Goal: Task Accomplishment & Management: Manage account settings

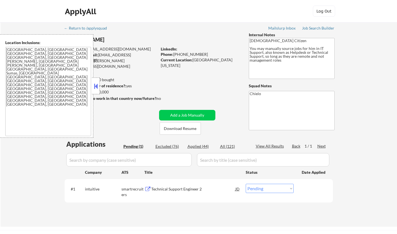
click at [93, 87] on button at bounding box center [96, 86] width 6 height 8
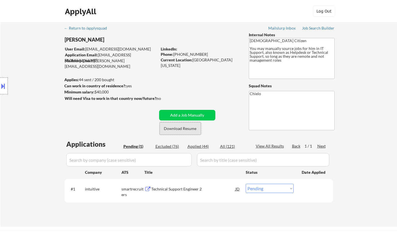
click at [179, 132] on button "Download Resume" at bounding box center [180, 128] width 41 height 13
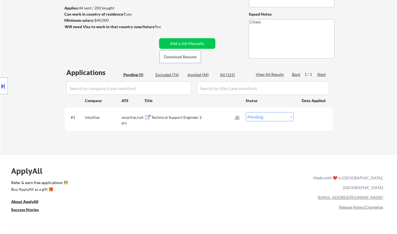
scroll to position [84, 0]
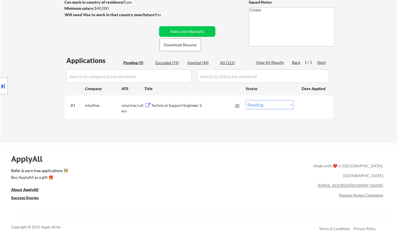
click at [173, 106] on div "Technical Support Engineer 2" at bounding box center [193, 105] width 84 height 6
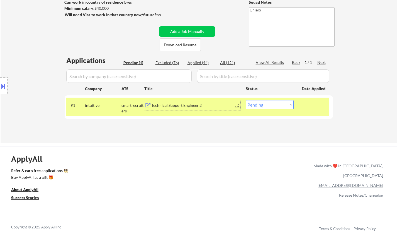
click at [282, 104] on select "Choose an option... Pending Applied Excluded (Questions) Excluded (Expired) Exc…" at bounding box center [270, 104] width 48 height 9
select select ""applied""
click at [246, 100] on select "Choose an option... Pending Applied Excluded (Questions) Excluded (Expired) Exc…" at bounding box center [270, 104] width 48 height 9
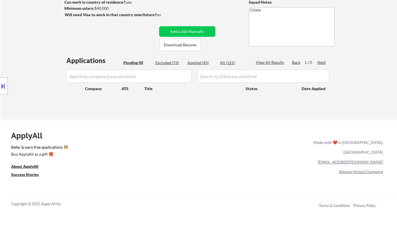
scroll to position [0, 0]
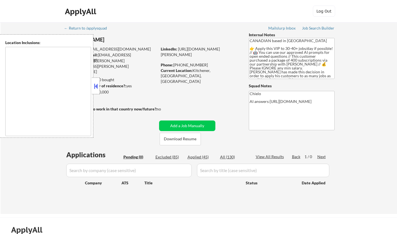
click at [97, 89] on button at bounding box center [96, 86] width 6 height 8
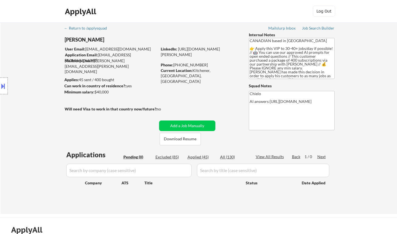
click at [156, 18] on div "ApplyAll Log Out" at bounding box center [198, 13] width 278 height 14
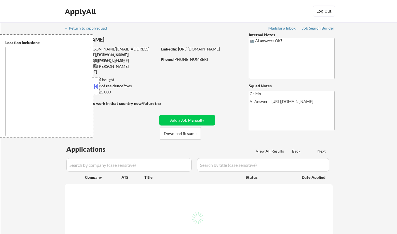
type textarea "[GEOGRAPHIC_DATA], [GEOGRAPHIC_DATA] [GEOGRAPHIC_DATA], [GEOGRAPHIC_DATA] [GEOG…"
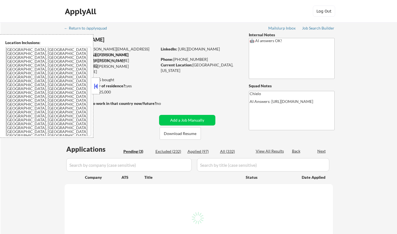
select select ""pending""
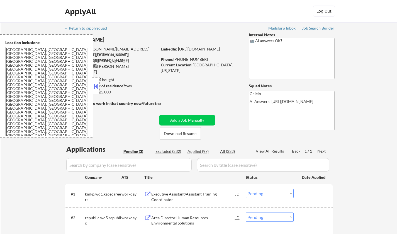
click at [96, 85] on button at bounding box center [96, 86] width 6 height 8
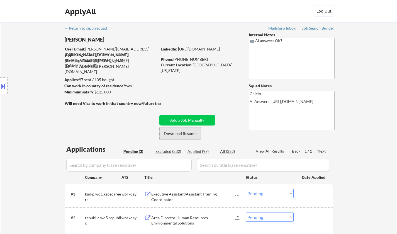
click at [179, 131] on button "Download Resume" at bounding box center [180, 133] width 41 height 13
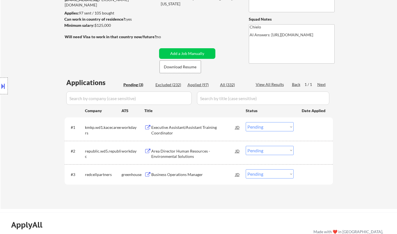
scroll to position [111, 0]
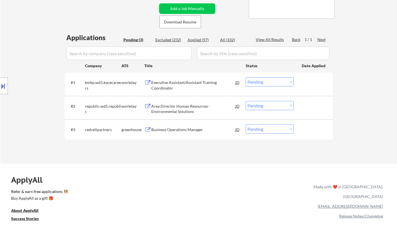
click at [185, 131] on div "Business Operations Manager" at bounding box center [193, 130] width 84 height 6
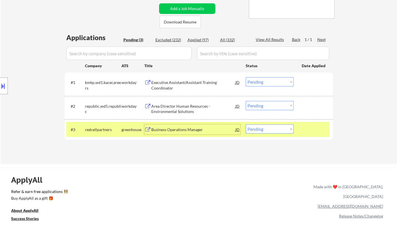
drag, startPoint x: 269, startPoint y: 131, endPoint x: 272, endPoint y: 133, distance: 3.5
click at [269, 131] on select "Choose an option... Pending Applied Excluded (Questions) Excluded (Expired) Exc…" at bounding box center [270, 128] width 48 height 9
select select ""excluded__expired_""
click at [246, 124] on select "Choose an option... Pending Applied Excluded (Questions) Excluded (Expired) Exc…" at bounding box center [270, 128] width 48 height 9
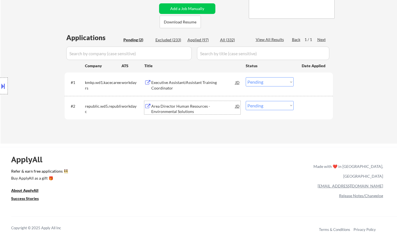
click at [170, 113] on div "Area Director Human Resources - Environmental Solutions" at bounding box center [193, 108] width 84 height 11
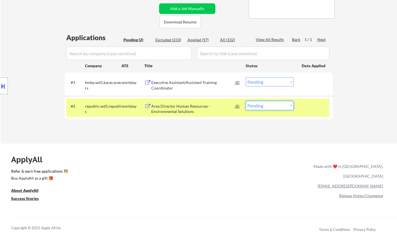
click at [272, 108] on select "Choose an option... Pending Applied Excluded (Questions) Excluded (Expired) Exc…" at bounding box center [270, 105] width 48 height 9
select select ""applied""
click at [246, 101] on select "Choose an option... Pending Applied Excluded (Questions) Excluded (Expired) Exc…" at bounding box center [270, 105] width 48 height 9
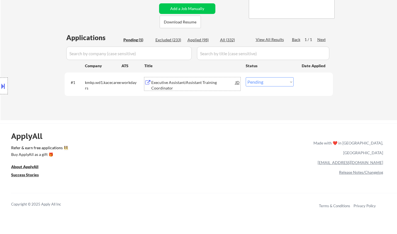
click at [185, 81] on div "Executive Assistant/Assistant Training Coordinator" at bounding box center [193, 85] width 84 height 11
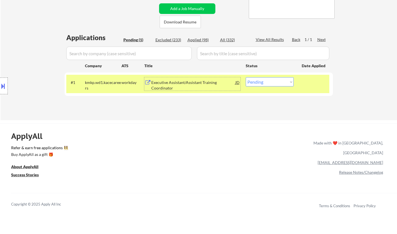
click at [272, 80] on select "Choose an option... Pending Applied Excluded (Questions) Excluded (Expired) Exc…" at bounding box center [270, 81] width 48 height 9
select select ""excluded__bad_match_""
click at [246, 77] on select "Choose an option... Pending Applied Excluded (Questions) Excluded (Expired) Exc…" at bounding box center [270, 81] width 48 height 9
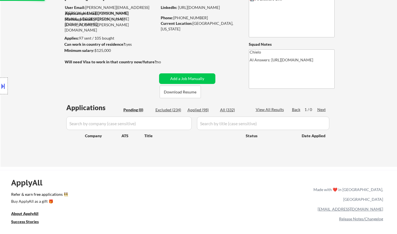
scroll to position [28, 0]
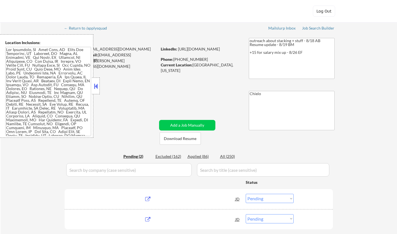
select select ""pending""
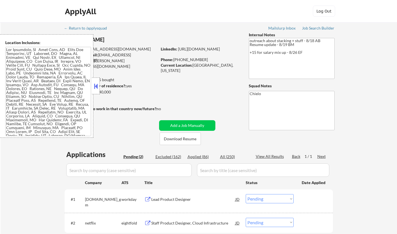
click at [95, 89] on button at bounding box center [96, 86] width 6 height 8
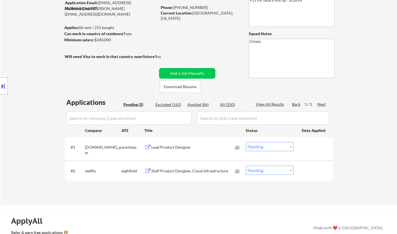
scroll to position [56, 0]
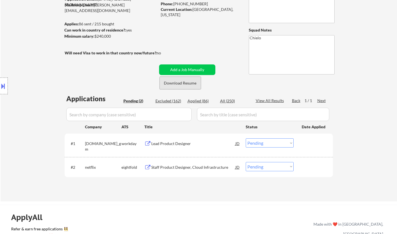
click at [180, 83] on button "Download Resume" at bounding box center [180, 83] width 41 height 13
drag, startPoint x: 167, startPoint y: 141, endPoint x: 166, endPoint y: 144, distance: 3.0
click at [166, 142] on div "Lead Product Designer" at bounding box center [193, 144] width 84 height 6
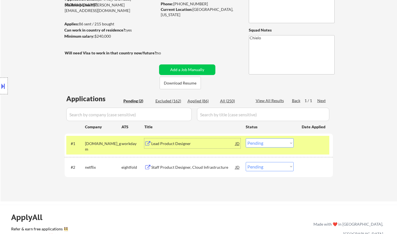
click at [188, 146] on div "Lead Product Designer" at bounding box center [193, 143] width 84 height 10
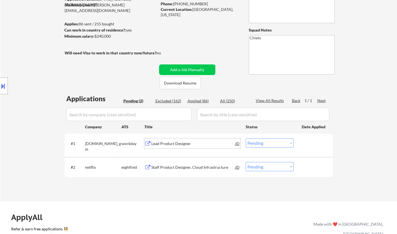
scroll to position [84, 0]
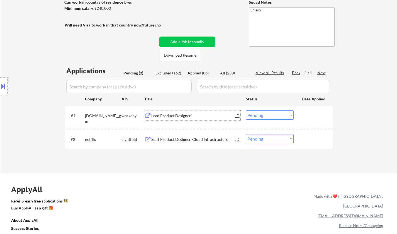
click at [168, 73] on div "Excluded (162)" at bounding box center [169, 73] width 28 height 6
select select ""excluded__salary_""
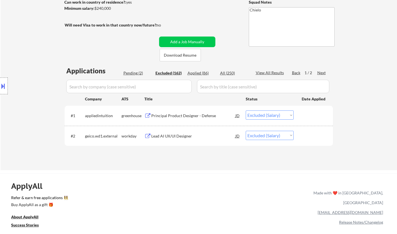
select select ""excluded__salary_""
select select ""excluded""
select select ""excluded__expired_""
select select ""excluded__salary_""
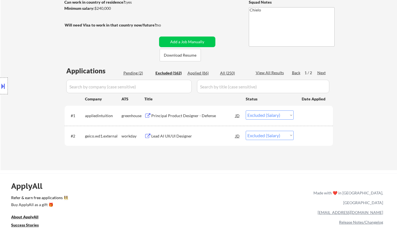
select select ""excluded__salary_""
select select ""excluded__expired_""
select select ""excluded__location_""
select select ""excluded__salary_""
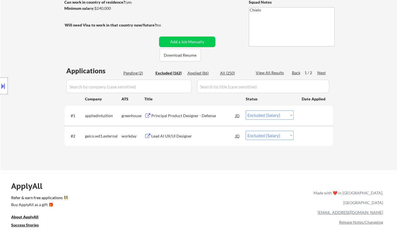
select select ""excluded__salary_""
select select ""excluded__expired_""
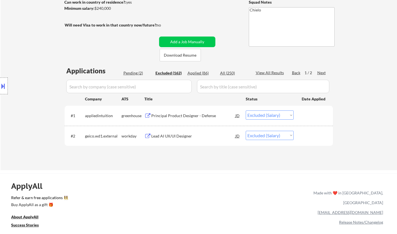
select select ""excluded__expired_""
select select ""excluded__bad_match_""
select select ""excluded__expired_""
select select ""excluded""
select select ""excluded__other_""
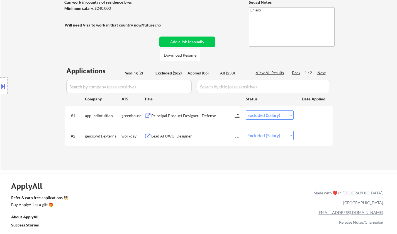
select select ""excluded__other_""
select select ""excluded__expired_""
select select ""excluded__salary_""
select select ""excluded__expired_""
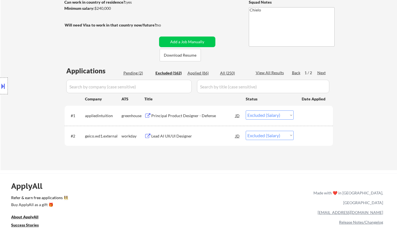
select select ""excluded__other_""
select select ""excluded__salary_""
select select ""excluded__bad_match_""
select select ""excluded__other_""
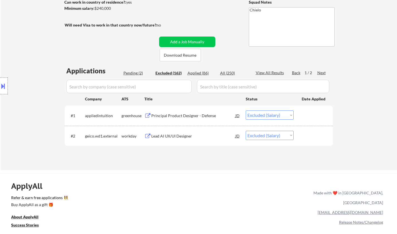
select select ""excluded__expired_""
select select ""excluded__salary_""
select select ""excluded__expired_""
select select ""excluded""
select select ""excluded__salary_""
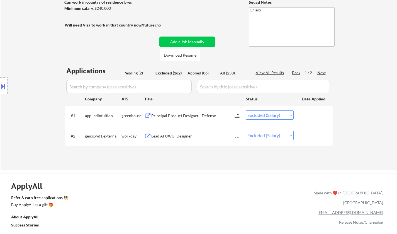
select select ""excluded""
select select ""excluded__salary_""
select select ""excluded__bad_match_""
select select ""excluded__expired_""
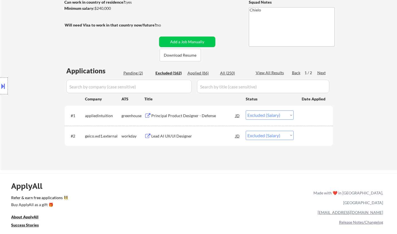
select select ""excluded__expired_""
select select ""excluded__salary_""
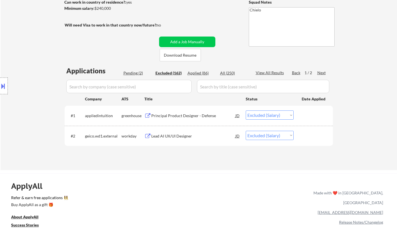
select select ""excluded""
select select ""excluded__salary_""
select select ""excluded__location_""
select select ""excluded__salary_""
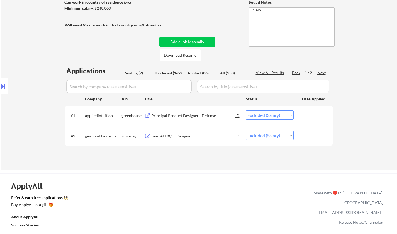
select select ""excluded__expired_""
select select ""excluded__salary_""
select select ""excluded__location_""
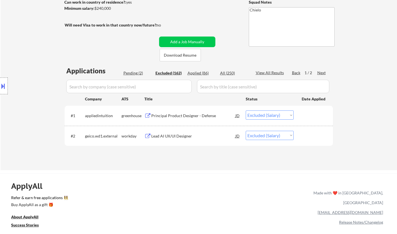
select select ""excluded__salary_""
select select ""excluded__expired_""
select select ""excluded__other_""
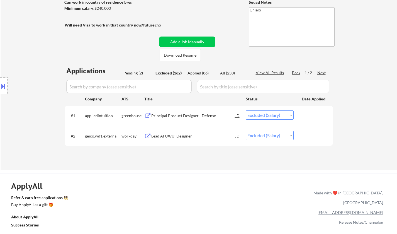
select select ""excluded__salary_""
select select ""excluded__expired_""
select select ""excluded__bad_match_""
select select ""excluded__expired_""
select select ""excluded__salary_""
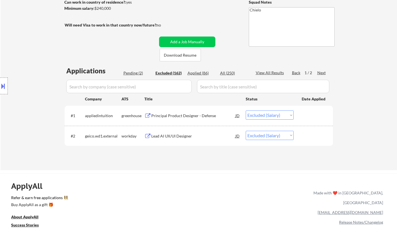
select select ""excluded__salary_""
select select ""excluded""
select select ""excluded__bad_match_""
select select ""excluded__salary_""
select select ""excluded__location_""
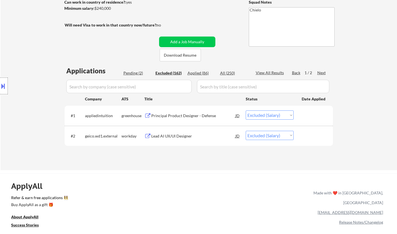
select select ""excluded__bad_match_""
select select ""excluded__salary_""
select select ""excluded__bad_match_""
select select ""excluded__expired_""
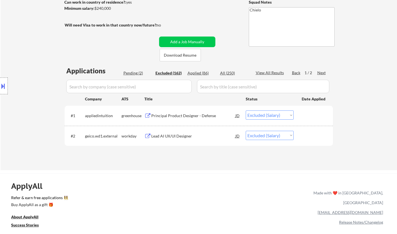
select select ""excluded__expired_""
select select ""excluded""
select select ""excluded__expired_""
select select ""excluded__salary_""
select select ""excluded""
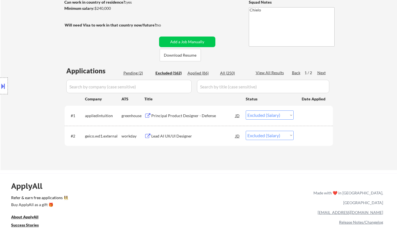
select select ""excluded__salary_""
select select ""excluded__expired_""
select select ""excluded__other_""
select select ""excluded__expired_""
select select ""excluded__salary_""
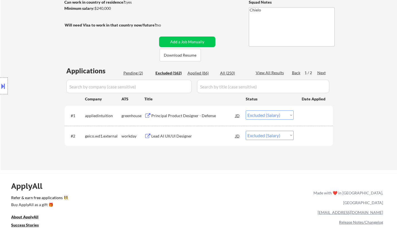
select select ""excluded""
select select ""excluded__location_""
select select ""excluded__expired_""
select select ""excluded__salary_""
select select ""excluded__expired_""
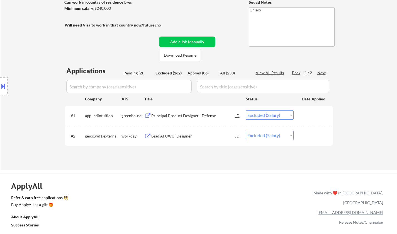
select select ""excluded__expired_""
select select ""excluded__other_""
select select ""excluded__salary_""
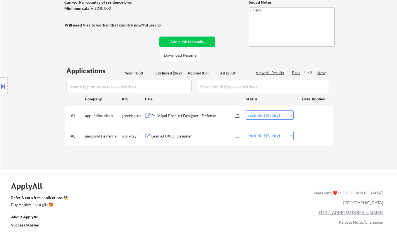
select select ""excluded__salary_""
select select ""excluded__other_""
select select ""excluded__expired_""
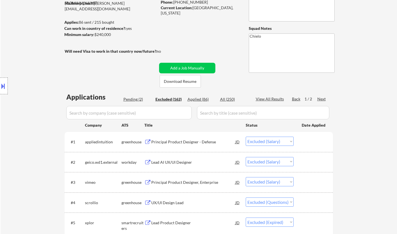
scroll to position [111, 0]
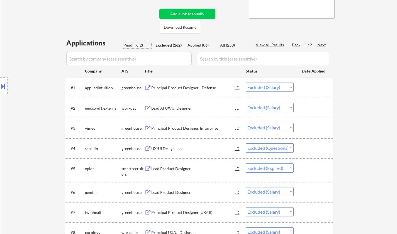
click at [131, 44] on div "Pending (2)" at bounding box center [137, 45] width 28 height 6
select select ""pending""
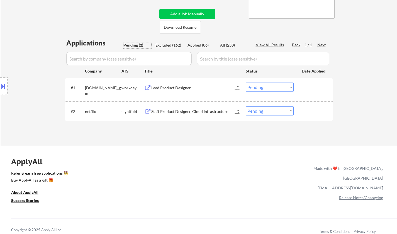
drag, startPoint x: 274, startPoint y: 87, endPoint x: 273, endPoint y: 91, distance: 4.3
click at [274, 87] on select "Choose an option... Pending Applied Excluded (Questions) Excluded (Expired) Exc…" at bounding box center [270, 86] width 48 height 9
click at [246, 82] on select "Choose an option... Pending Applied Excluded (Questions) Excluded (Expired) Exc…" at bounding box center [270, 86] width 48 height 9
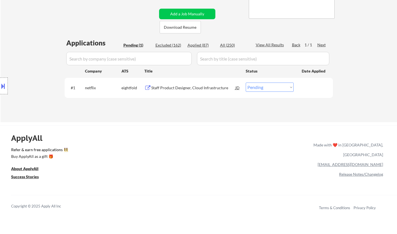
click at [180, 88] on div "Staff Product Designer, Cloud Infrastructure" at bounding box center [193, 88] width 84 height 6
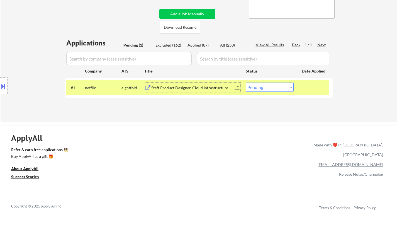
drag, startPoint x: 257, startPoint y: 84, endPoint x: 258, endPoint y: 87, distance: 3.6
click at [258, 84] on select "Choose an option... Pending Applied Excluded (Questions) Excluded (Expired) Exc…" at bounding box center [270, 86] width 48 height 9
click at [246, 82] on select "Choose an option... Pending Applied Excluded (Questions) Excluded (Expired) Exc…" at bounding box center [270, 86] width 48 height 9
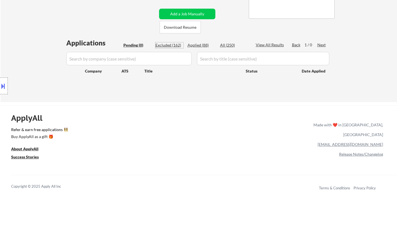
click at [168, 44] on div "Excluded (162)" at bounding box center [169, 45] width 28 height 6
select select ""excluded__salary_""
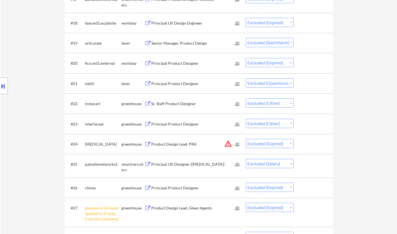
scroll to position [501, 0]
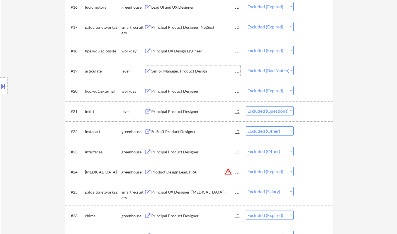
click at [184, 70] on div "Senior Manager, Product Design" at bounding box center [193, 71] width 84 height 6
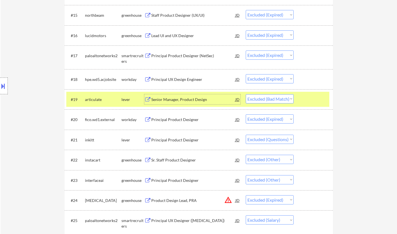
scroll to position [473, 0]
click at [277, 97] on select "Choose an option... Pending Applied Excluded (Questions) Excluded (Expired) Exc…" at bounding box center [270, 98] width 48 height 9
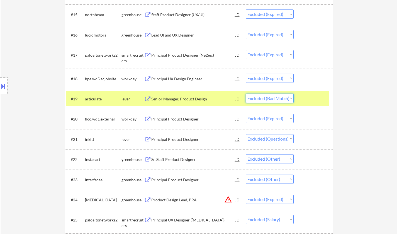
click at [280, 98] on select "Choose an option... Pending Applied Excluded (Questions) Excluded (Expired) Exc…" at bounding box center [270, 98] width 48 height 9
click at [246, 94] on select "Choose an option... Pending Applied Excluded (Questions) Excluded (Expired) Exc…" at bounding box center [270, 98] width 48 height 9
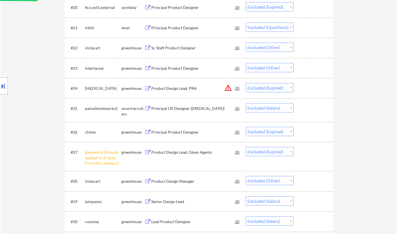
scroll to position [720, 0]
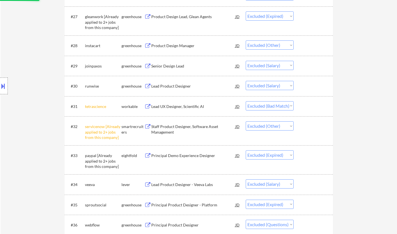
select select ""excluded__expired_""
select select ""excluded""
select select ""excluded__other_""
select select ""excluded__expired_""
select select ""excluded__salary_""
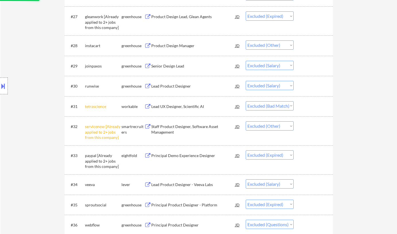
select select ""excluded__expired_""
select select ""excluded__other_""
select select ""excluded__salary_""
select select ""excluded__bad_match_""
select select ""excluded__other_""
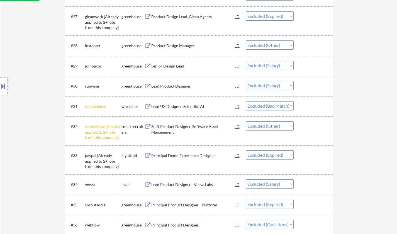
select select ""excluded__expired_""
select select ""excluded__salary_""
select select ""excluded__expired_""
select select ""excluded""
select select ""excluded__salary_""
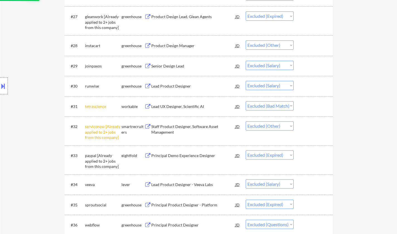
select select ""excluded""
select select ""excluded__salary_""
select select ""excluded__bad_match_""
select select ""excluded__expired_""
select select ""excluded__salary_""
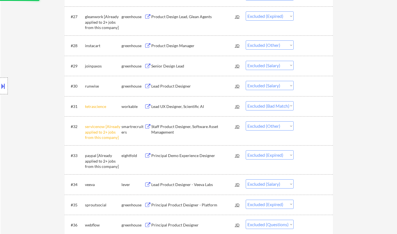
select select ""excluded""
select select ""excluded__salary_""
select select ""excluded__location_""
select select ""excluded__salary_""
select select ""excluded__expired_""
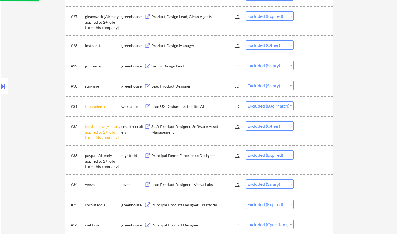
select select ""excluded__salary_""
select select ""excluded__location_""
select select ""excluded__salary_""
select select ""excluded__expired_""
select select ""excluded__other_""
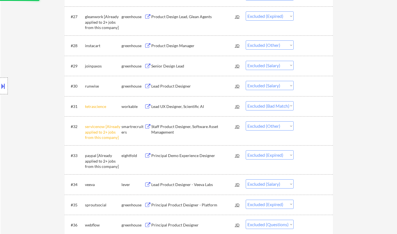
select select ""excluded__salary_""
select select ""excluded__expired_""
select select ""excluded__bad_match_""
select select ""excluded__expired_""
select select ""excluded__salary_""
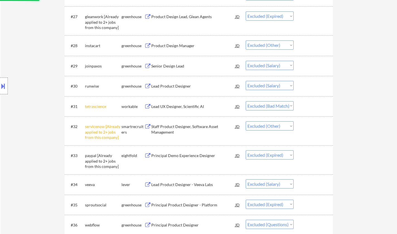
select select ""excluded""
select select ""excluded__bad_match_""
select select ""excluded__salary_""
select select ""excluded__location_""
select select ""excluded__bad_match_""
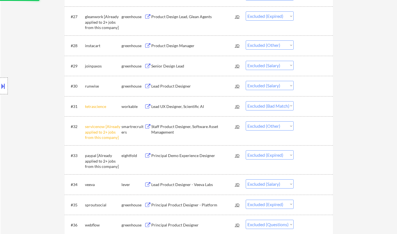
select select ""excluded__salary_""
select select ""excluded__bad_match_""
select select ""excluded__expired_""
select select ""excluded""
select select ""excluded__expired_""
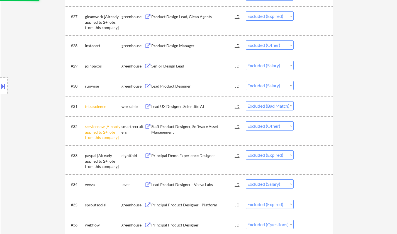
select select ""excluded__salary_""
select select ""excluded""
select select ""excluded__salary_""
select select ""excluded__expired_""
select select ""excluded__other_""
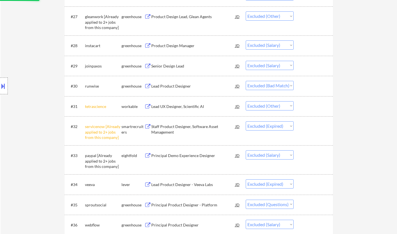
select select ""excluded__expired_""
select select ""excluded__salary_""
select select ""excluded""
select select ""excluded__location_""
select select ""excluded__expired_""
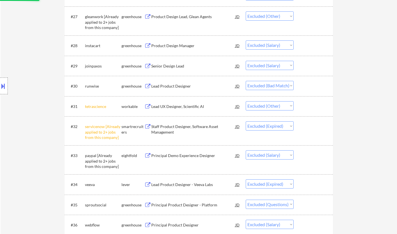
select select ""excluded__salary_""
select select ""excluded__expired_""
select select ""excluded__other_""
select select ""excluded__salary_""
select select ""excluded__other_""
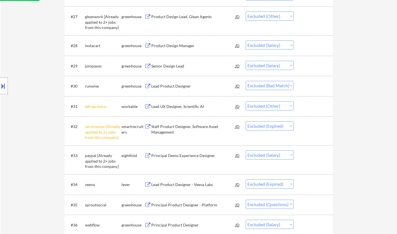
select select ""excluded__expired_""
select select ""excluded__salary_""
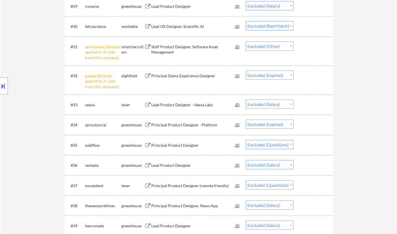
scroll to position [752, 0]
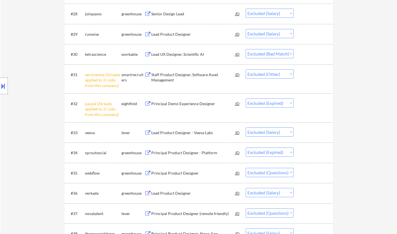
click at [178, 53] on div "Lead UX Designer, Scientific AI" at bounding box center [193, 55] width 84 height 6
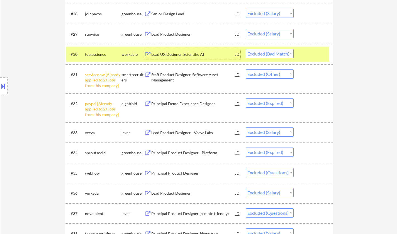
click at [273, 55] on select "Choose an option... Pending Applied Excluded (Questions) Excluded (Expired) Exc…" at bounding box center [270, 53] width 48 height 9
click at [246, 49] on select "Choose an option... Pending Applied Excluded (Questions) Excluded (Expired) Exc…" at bounding box center [270, 53] width 48 height 9
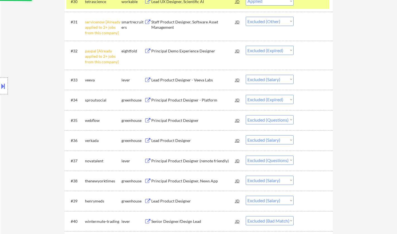
scroll to position [863, 0]
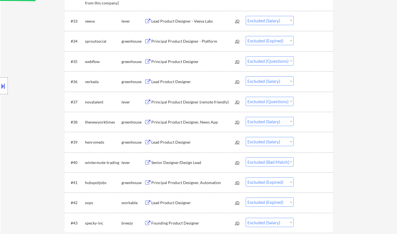
select select ""excluded__other_""
select select ""excluded__expired_""
select select ""excluded__salary_""
select select ""excluded__expired_""
select select ""excluded""
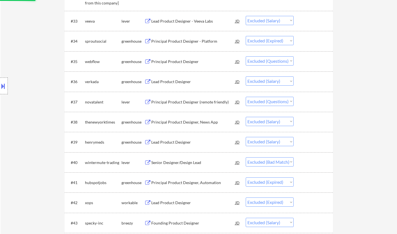
select select ""excluded__salary_""
select select ""excluded""
select select ""excluded__salary_""
select select ""excluded__bad_match_""
select select ""excluded__expired_""
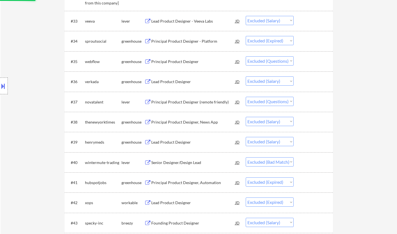
select select ""excluded__salary_""
select select ""excluded""
select select ""excluded__salary_""
select select ""excluded__location_""
select select ""excluded__salary_""
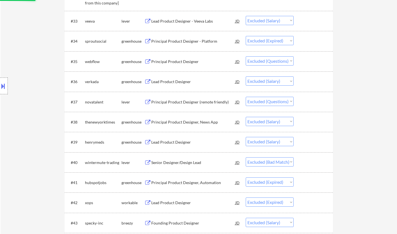
select select ""excluded__expired_""
select select ""excluded__salary_""
select select ""excluded__location_""
select select ""excluded__salary_""
select select ""excluded__expired_""
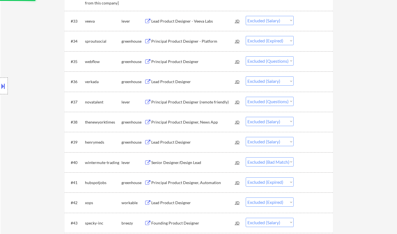
select select ""excluded__other_""
select select ""excluded__salary_""
select select ""excluded__expired_""
select select ""excluded__bad_match_""
select select ""excluded__expired_""
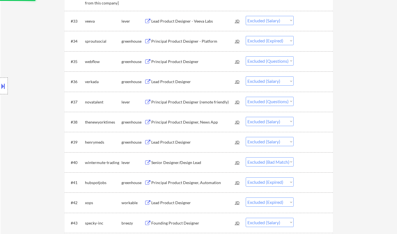
select select ""excluded__salary_""
select select ""excluded""
select select ""excluded__bad_match_""
select select ""excluded__salary_""
select select ""excluded__location_""
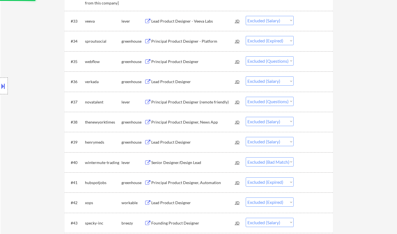
select select ""excluded__bad_match_""
select select ""excluded__salary_""
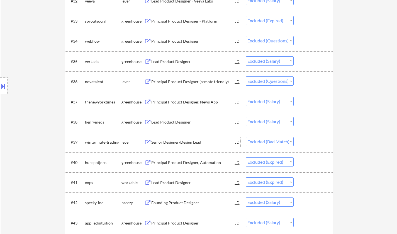
click at [180, 144] on div "Senior Designer/Design Lead" at bounding box center [193, 142] width 84 height 6
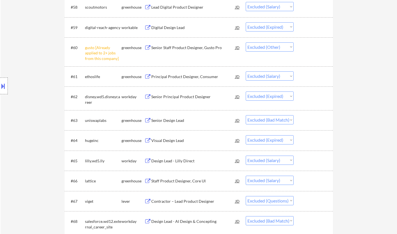
scroll to position [1392, 0]
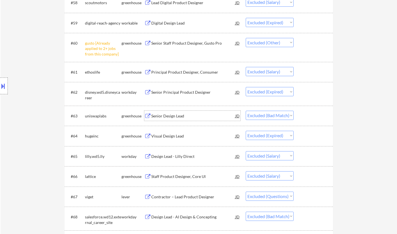
click at [172, 117] on div "Senior Design Lead" at bounding box center [193, 116] width 84 height 6
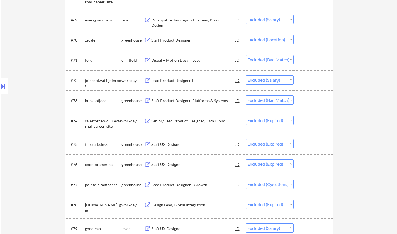
scroll to position [1671, 0]
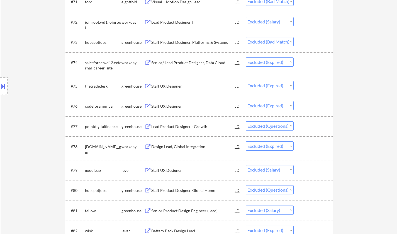
click at [181, 39] on div "Staff Product Designer, Platforms & Systems" at bounding box center [193, 42] width 84 height 10
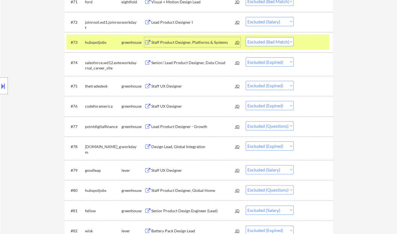
click at [271, 42] on select "Choose an option... Pending Applied Excluded (Questions) Excluded (Expired) Exc…" at bounding box center [270, 41] width 48 height 9
click at [246, 37] on select "Choose an option... Pending Applied Excluded (Questions) Excluded (Expired) Exc…" at bounding box center [270, 41] width 48 height 9
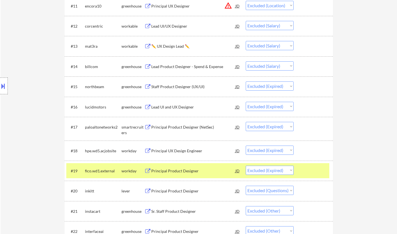
scroll to position [0, 0]
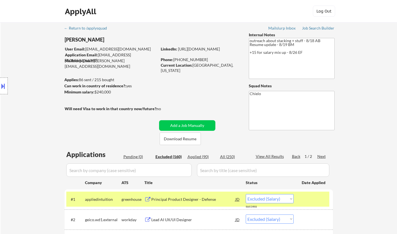
click at [319, 155] on div "Next" at bounding box center [321, 156] width 9 height 6
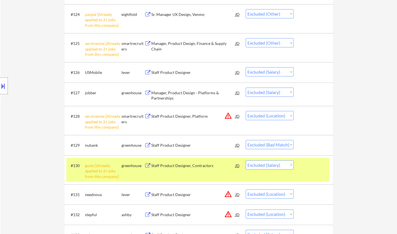
scroll to position [752, 0]
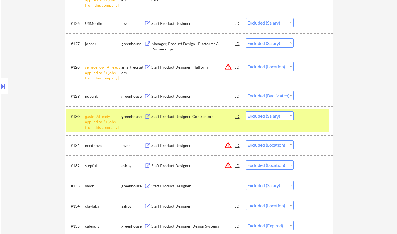
click at [167, 91] on div "#129 nubank greenhouse Staff Product Designer JD Choose an option... Pending Ap…" at bounding box center [197, 95] width 263 height 15
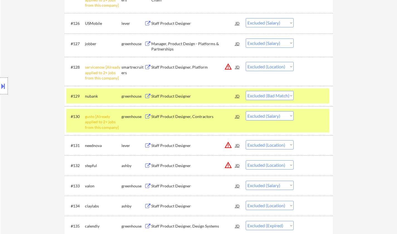
click at [169, 97] on div "Staff Product Designer" at bounding box center [193, 96] width 84 height 6
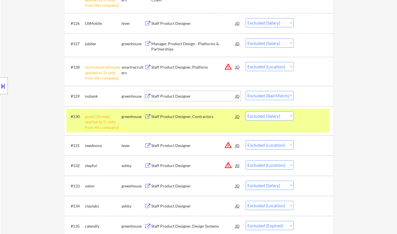
click at [273, 95] on select "Choose an option... Pending Applied Excluded (Questions) Excluded (Expired) Exc…" at bounding box center [270, 95] width 48 height 9
click at [246, 91] on select "Choose an option... Pending Applied Excluded (Questions) Excluded (Expired) Exc…" at bounding box center [270, 95] width 48 height 9
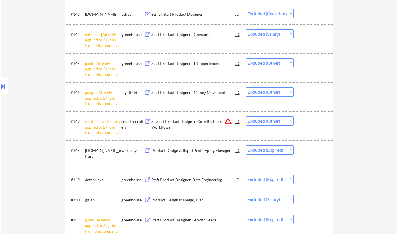
scroll to position [0, 0]
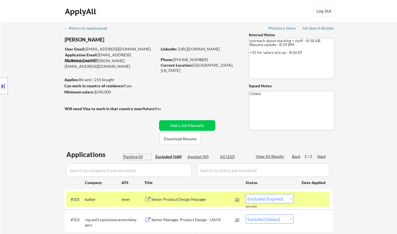
click at [130, 158] on div "Pending (0)" at bounding box center [137, 157] width 28 height 6
